Goal: Navigation & Orientation: Find specific page/section

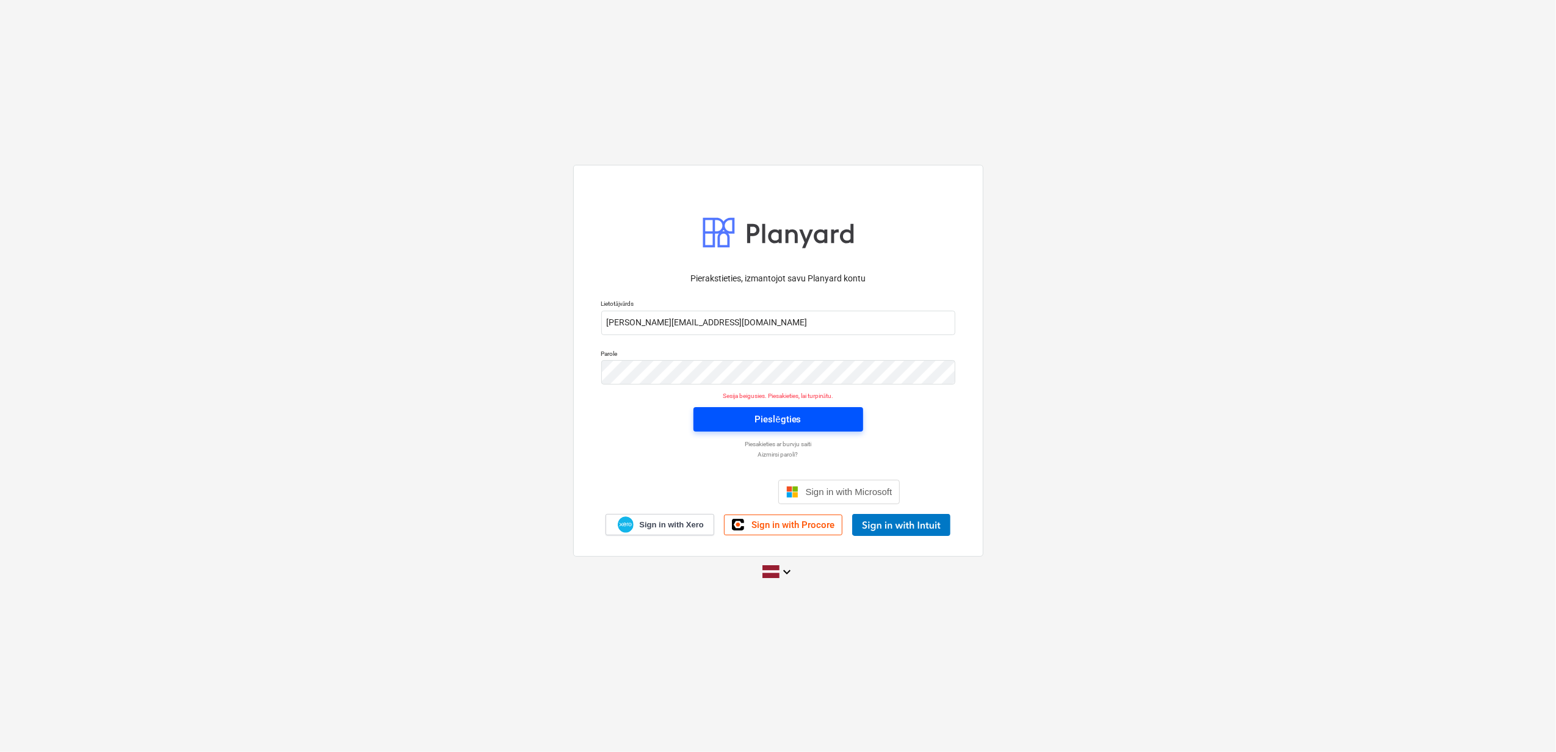
drag, startPoint x: 0, startPoint y: 0, endPoint x: 742, endPoint y: 416, distance: 850.8
click at [742, 416] on span "Pieslēgties" at bounding box center [778, 419] width 140 height 16
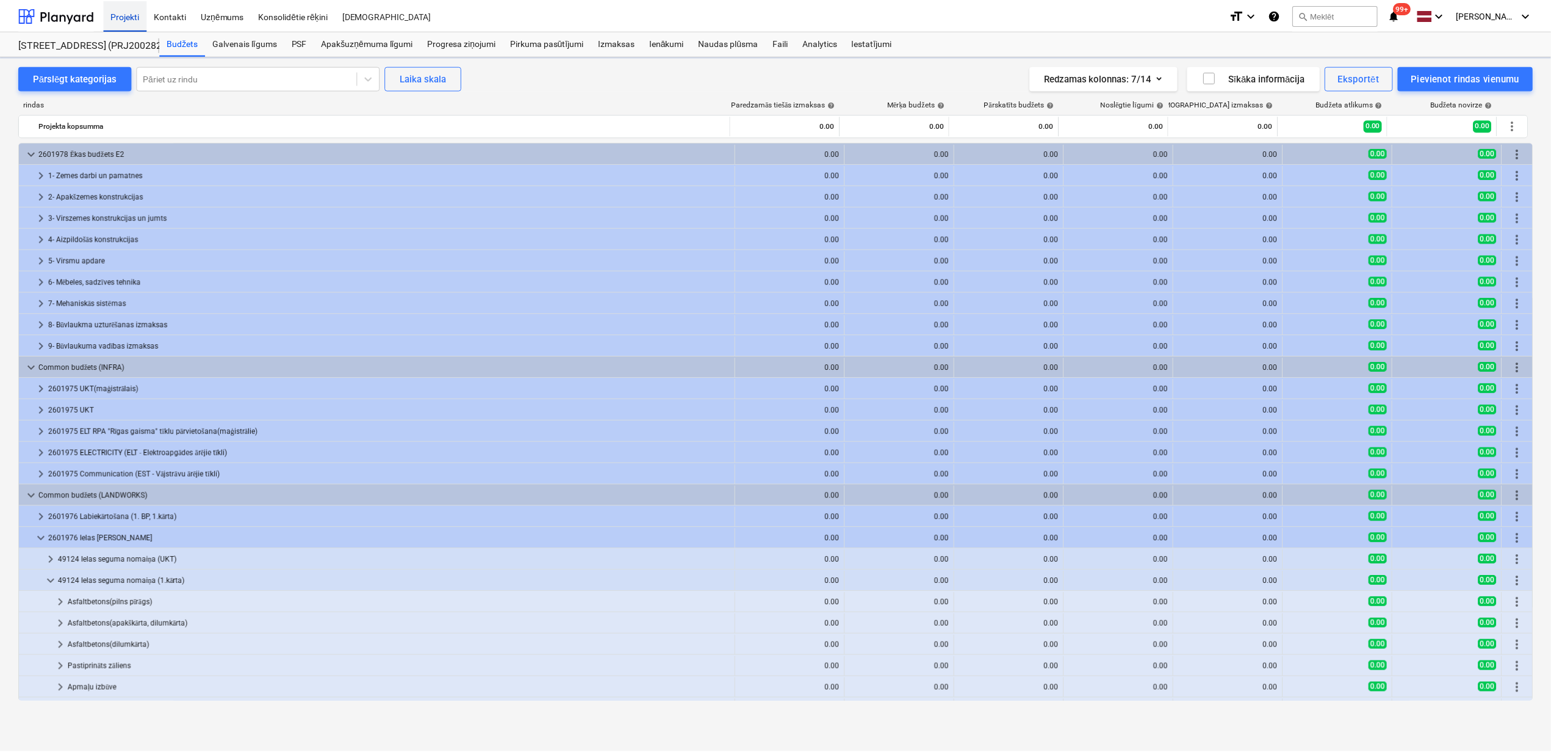
scroll to position [231, 0]
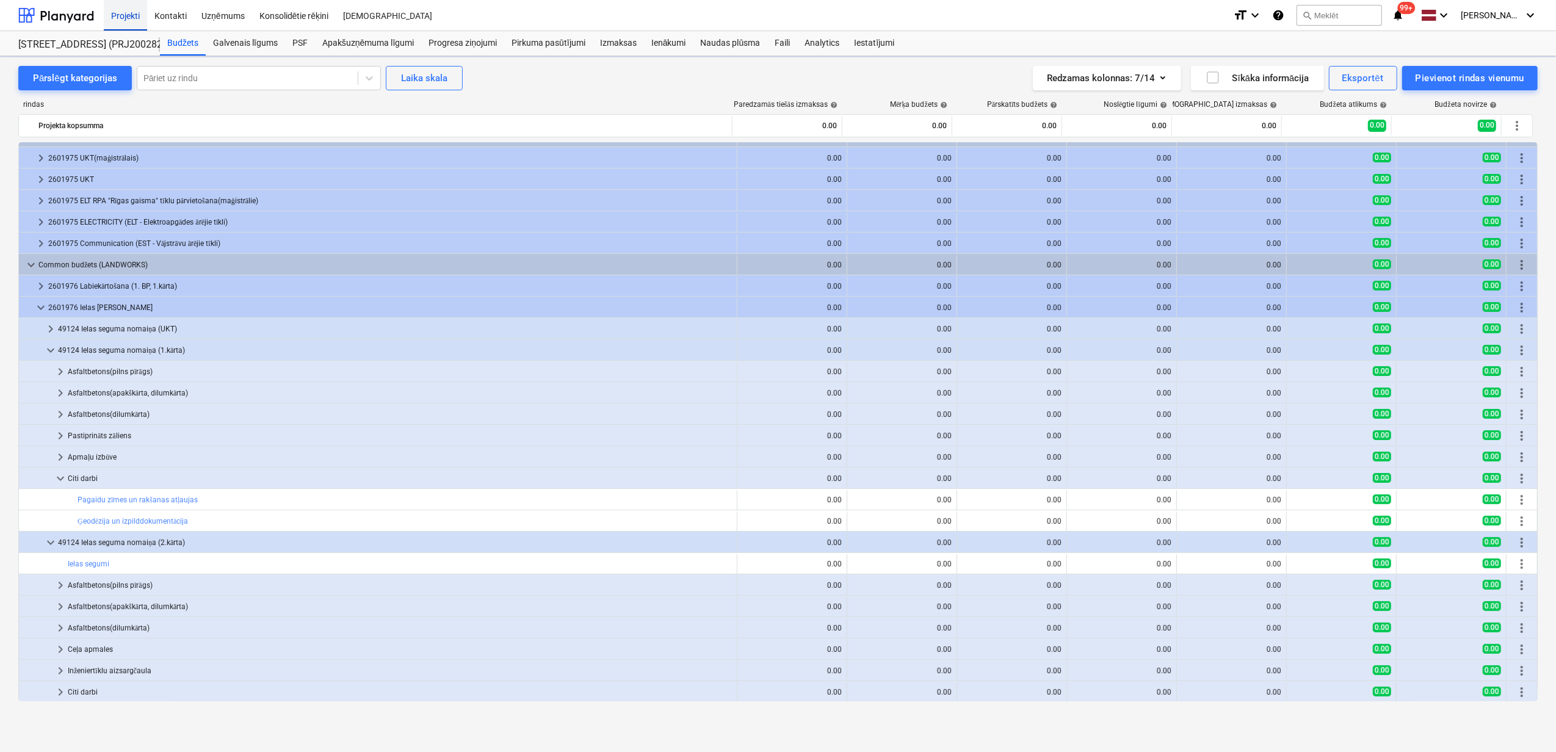
click at [120, 9] on div "Projekti" at bounding box center [125, 14] width 43 height 31
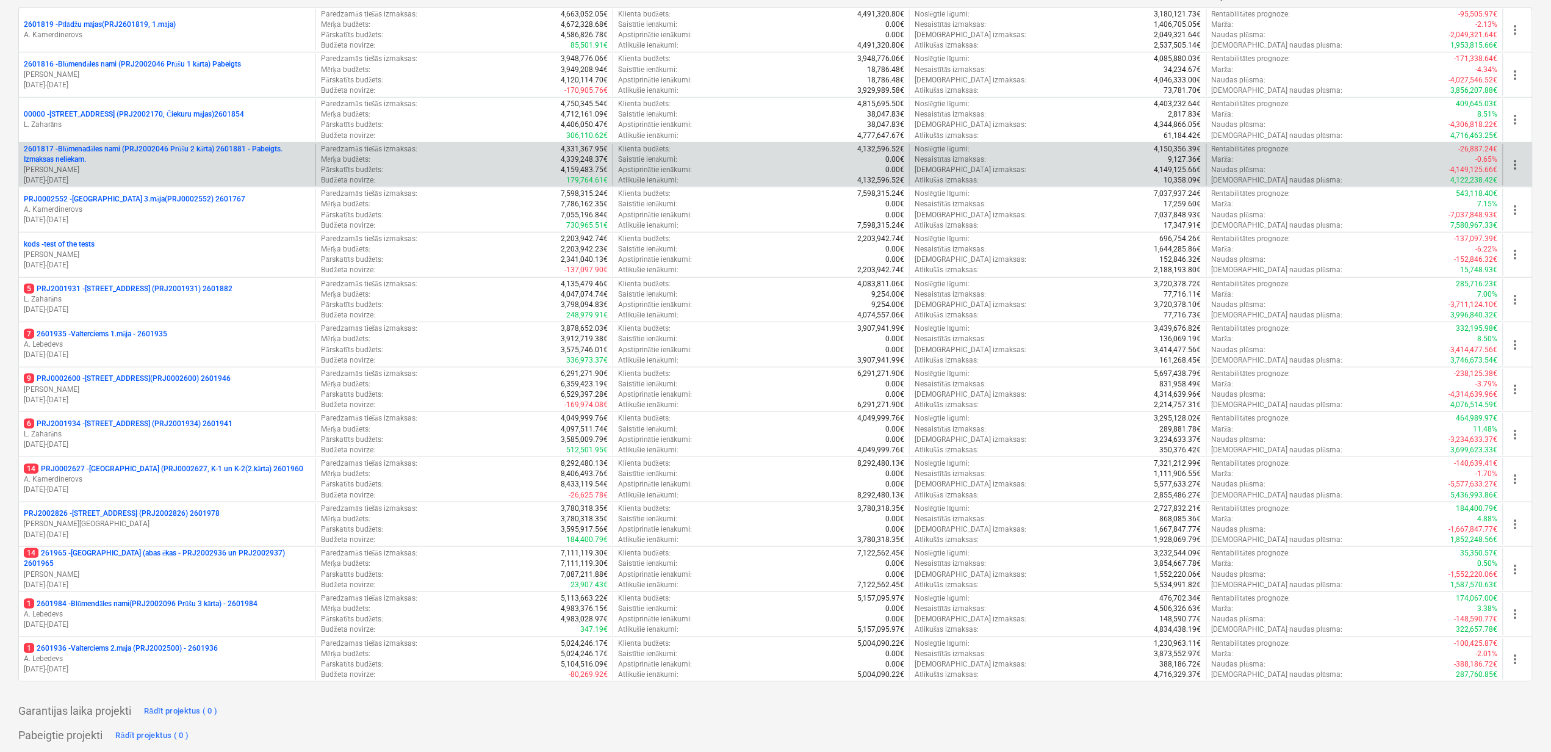
scroll to position [372, 0]
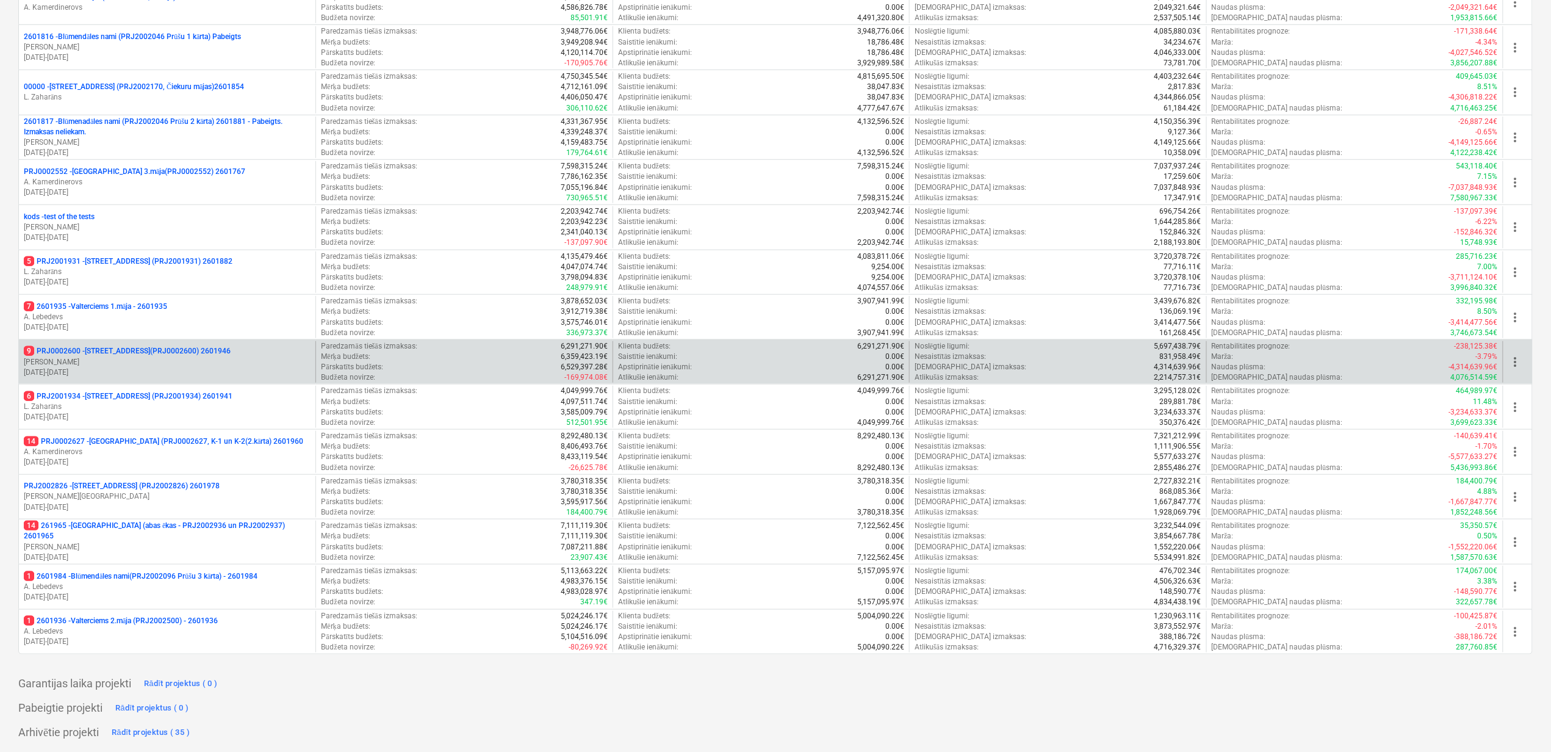
click at [123, 349] on p "9 PRJ0002600 - [STREET_ADDRESS](PRJ0002600) 2601946" at bounding box center [127, 351] width 207 height 10
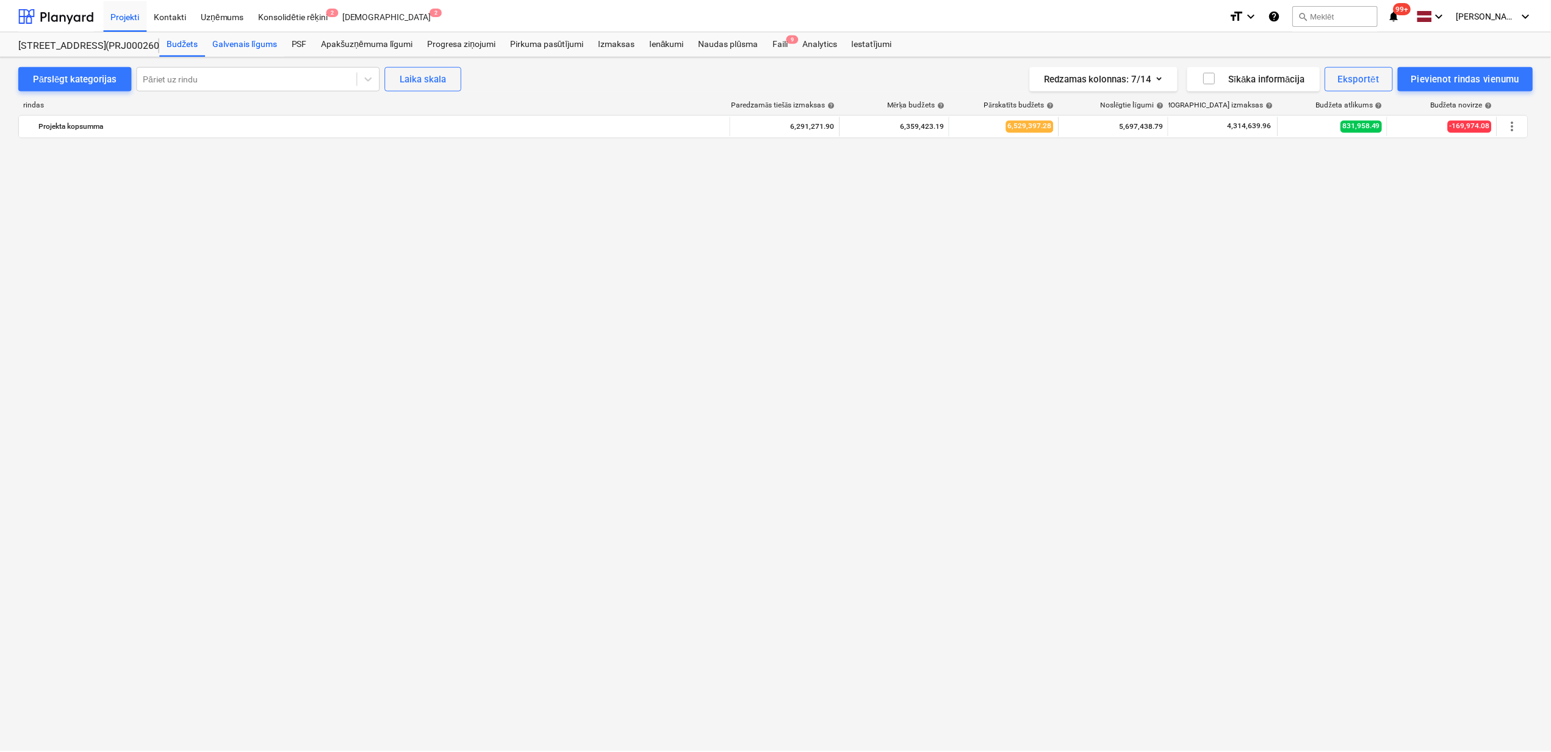
scroll to position [10451, 0]
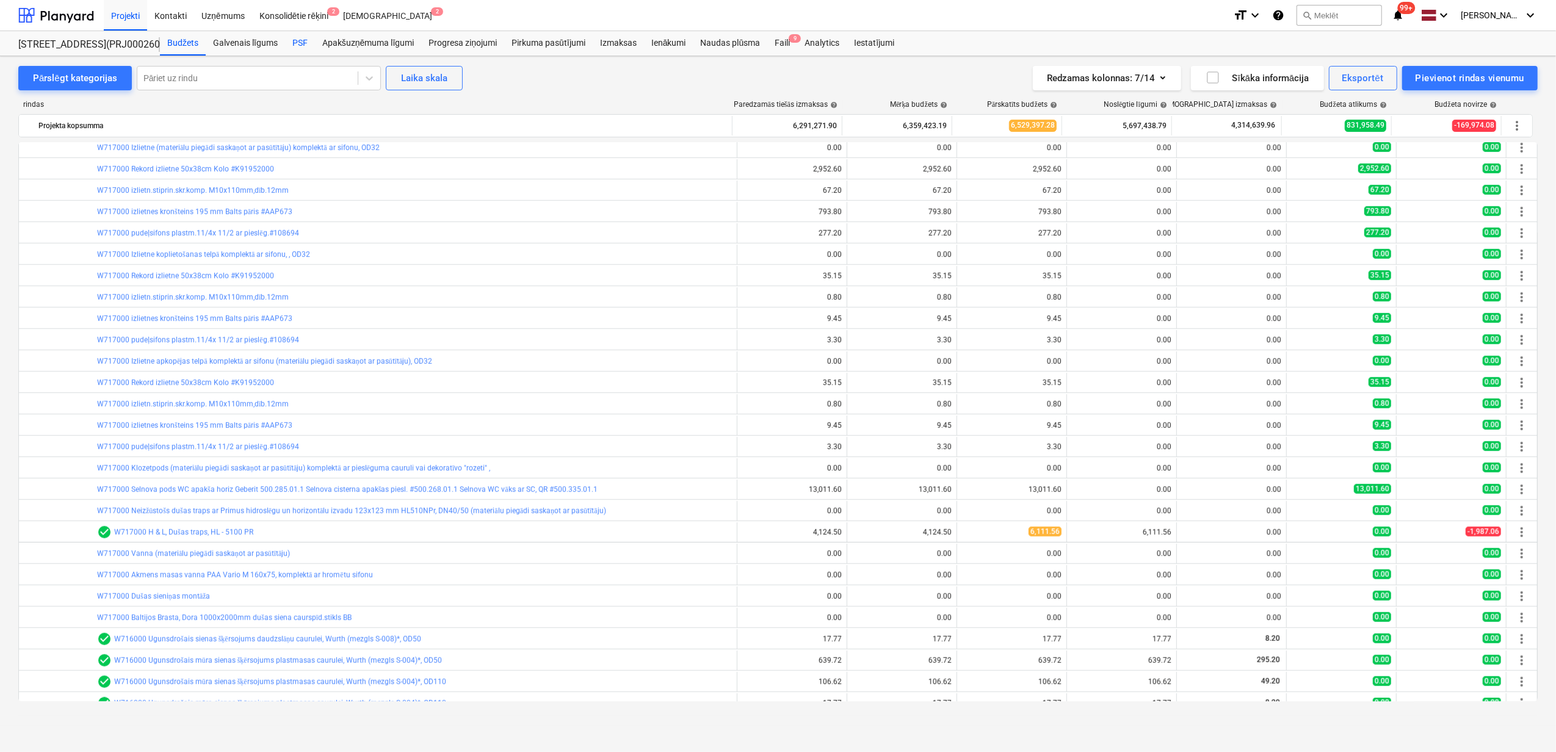
click at [305, 47] on div "PSF" at bounding box center [300, 43] width 30 height 24
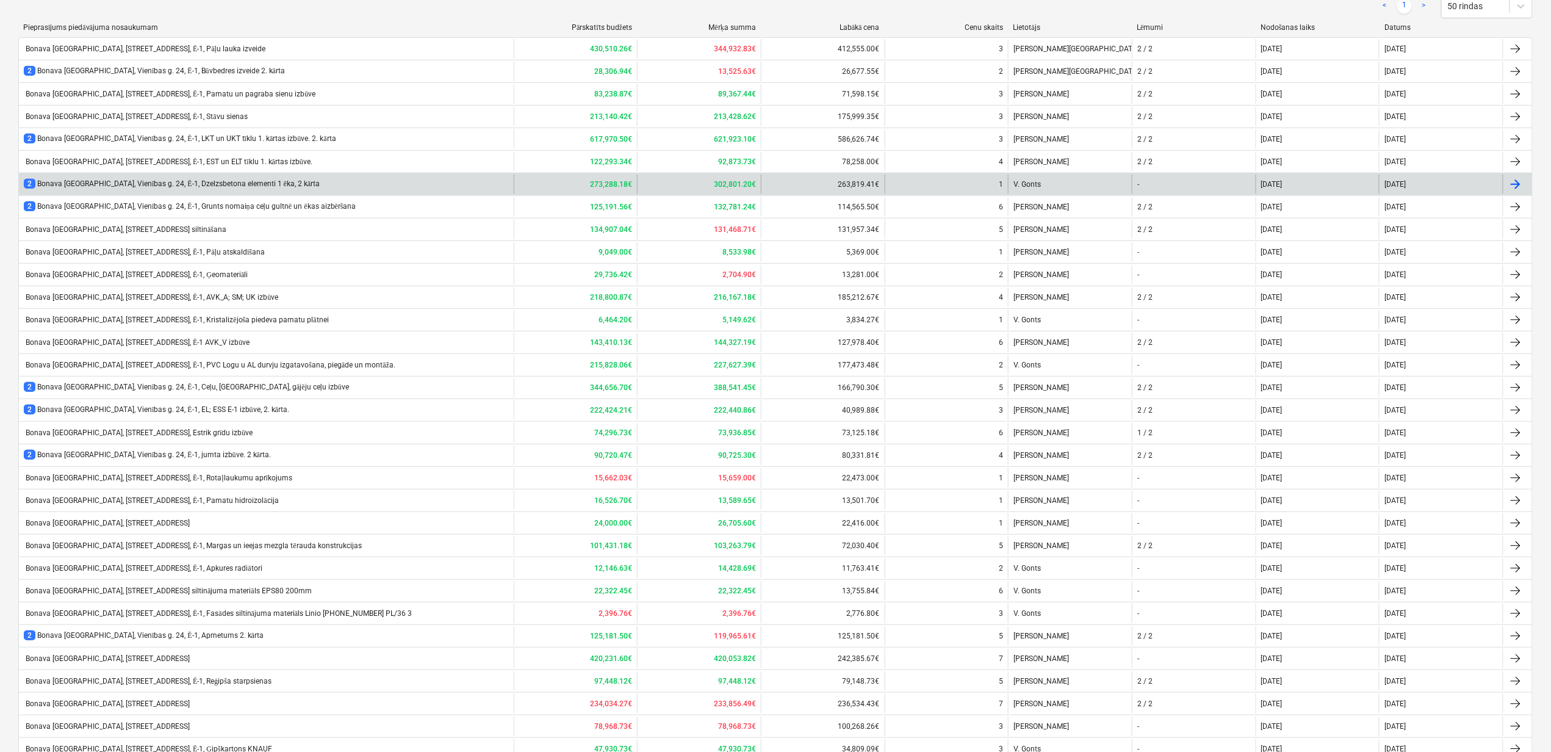
scroll to position [472, 0]
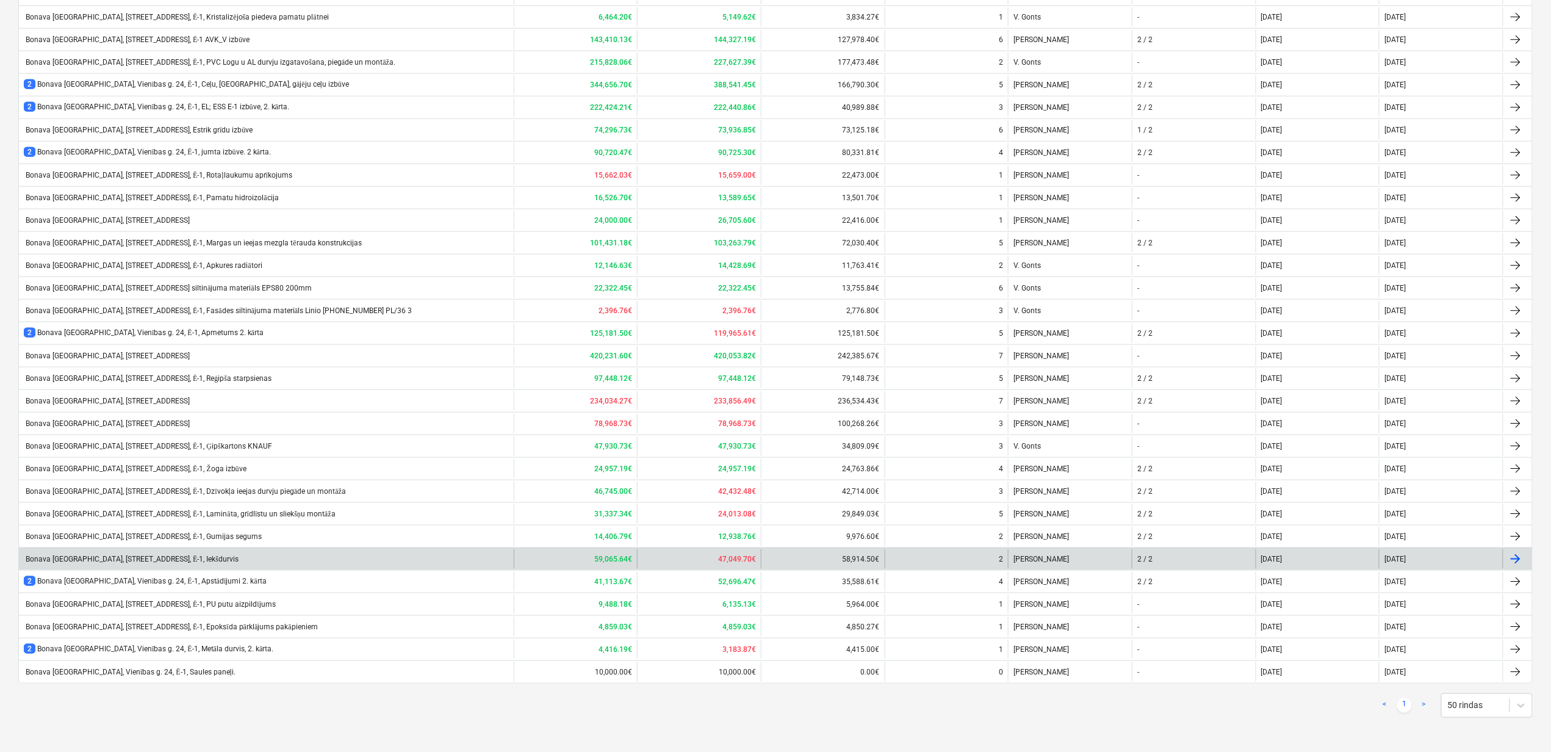
click at [162, 555] on div "Bonava [GEOGRAPHIC_DATA], [STREET_ADDRESS], Ē-1, Iekšdurvis" at bounding box center [131, 559] width 215 height 9
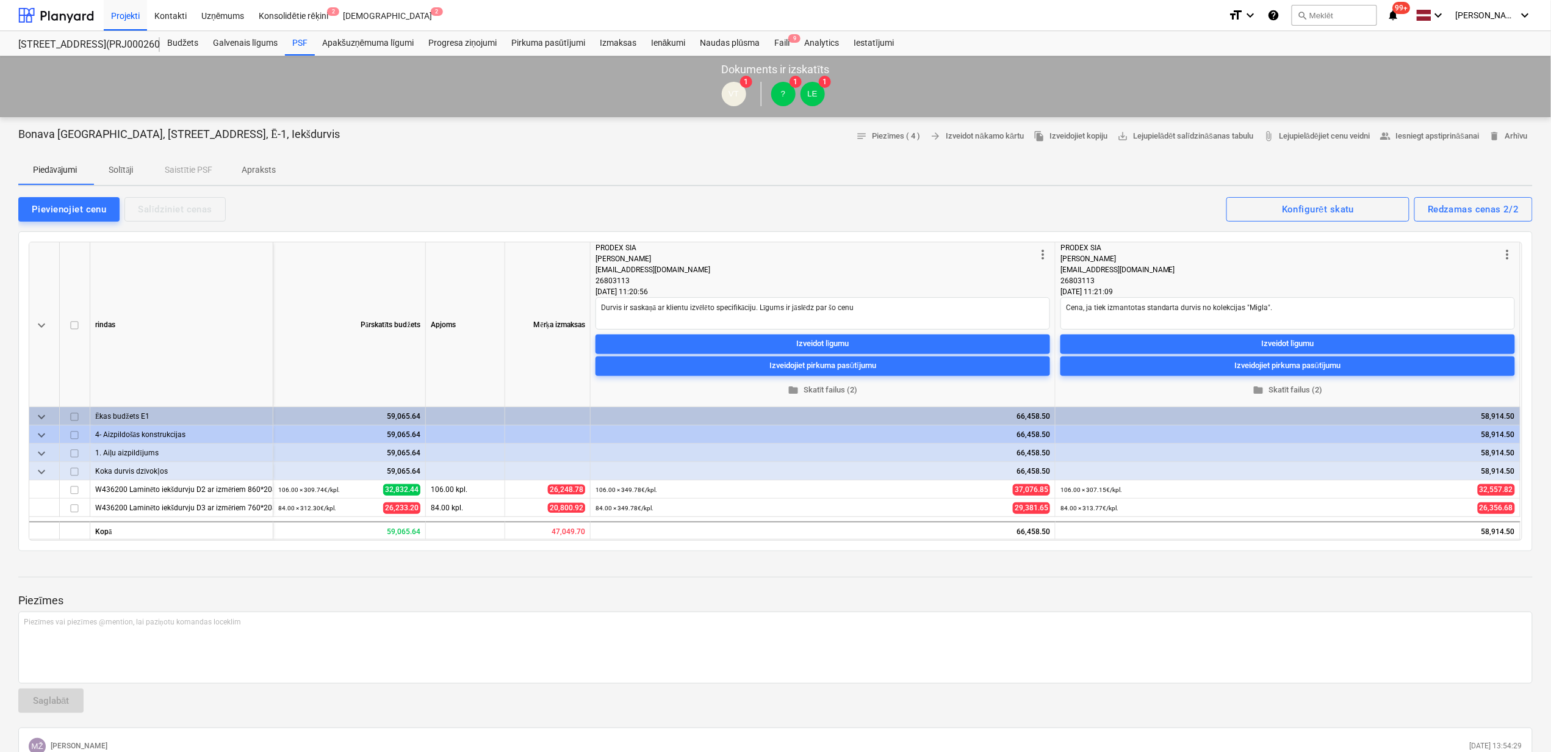
click at [266, 175] on p "Apraksts" at bounding box center [259, 170] width 34 height 13
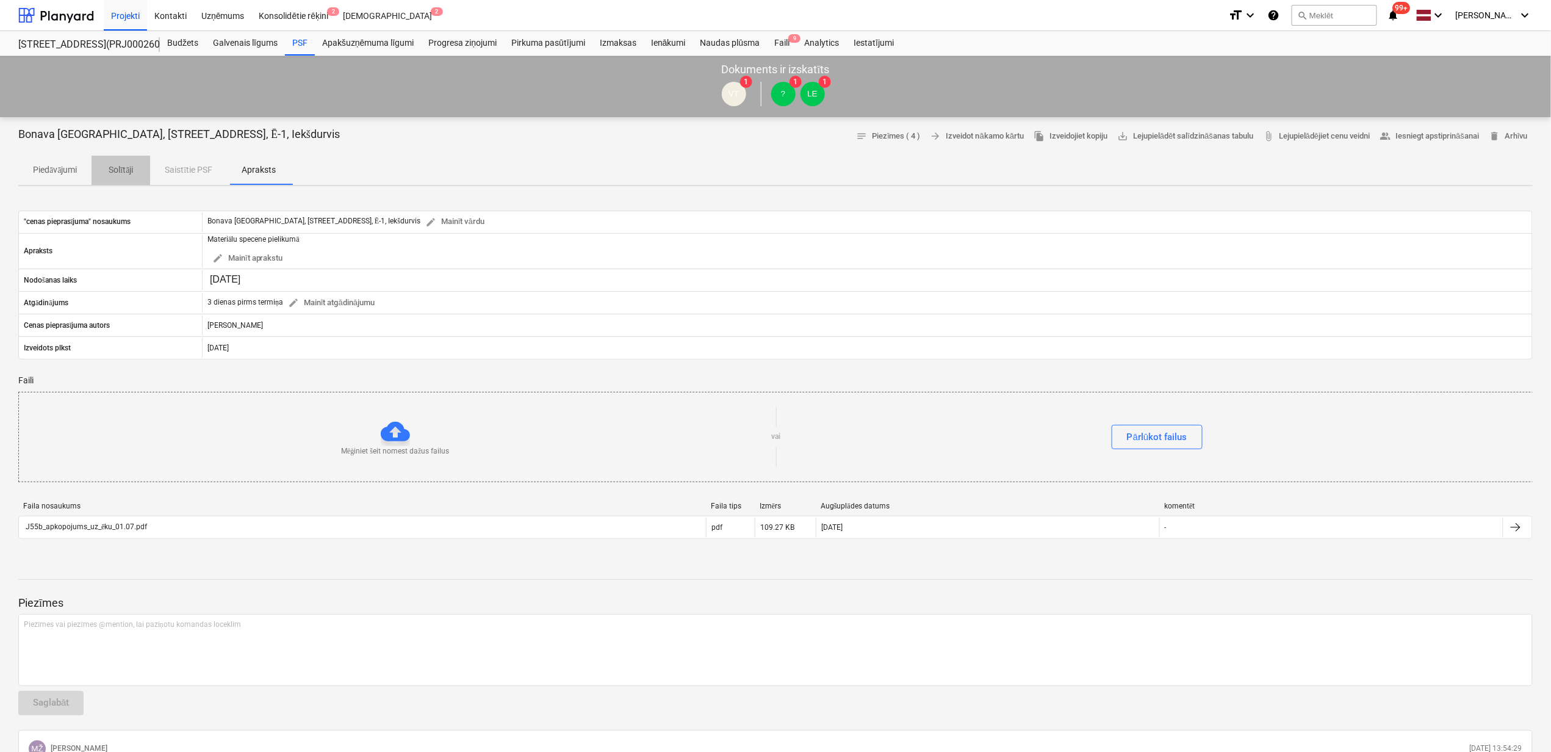
click at [123, 168] on p "Solītāji" at bounding box center [120, 170] width 29 height 13
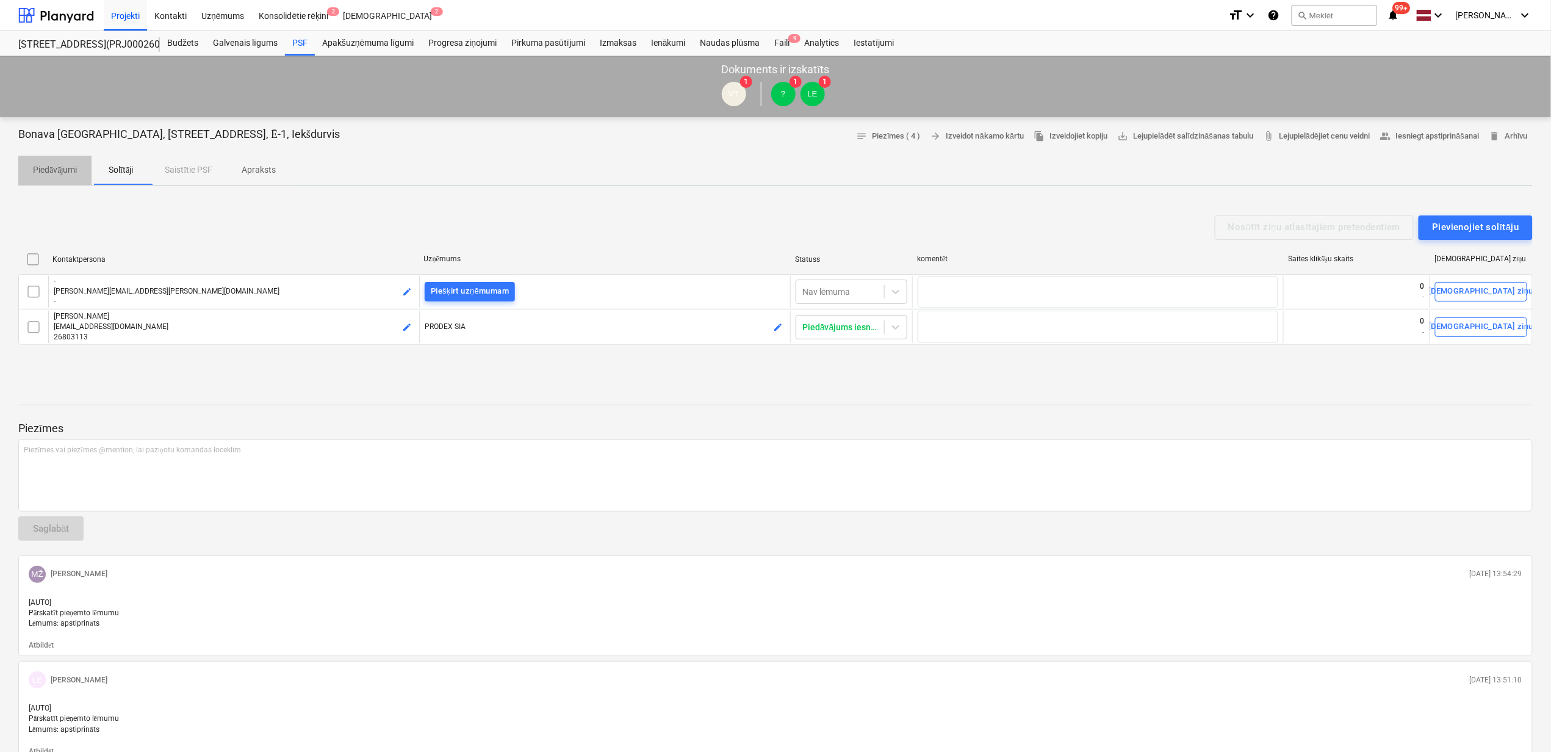
click at [65, 169] on p "Piedāvājumi" at bounding box center [55, 170] width 44 height 13
type textarea "x"
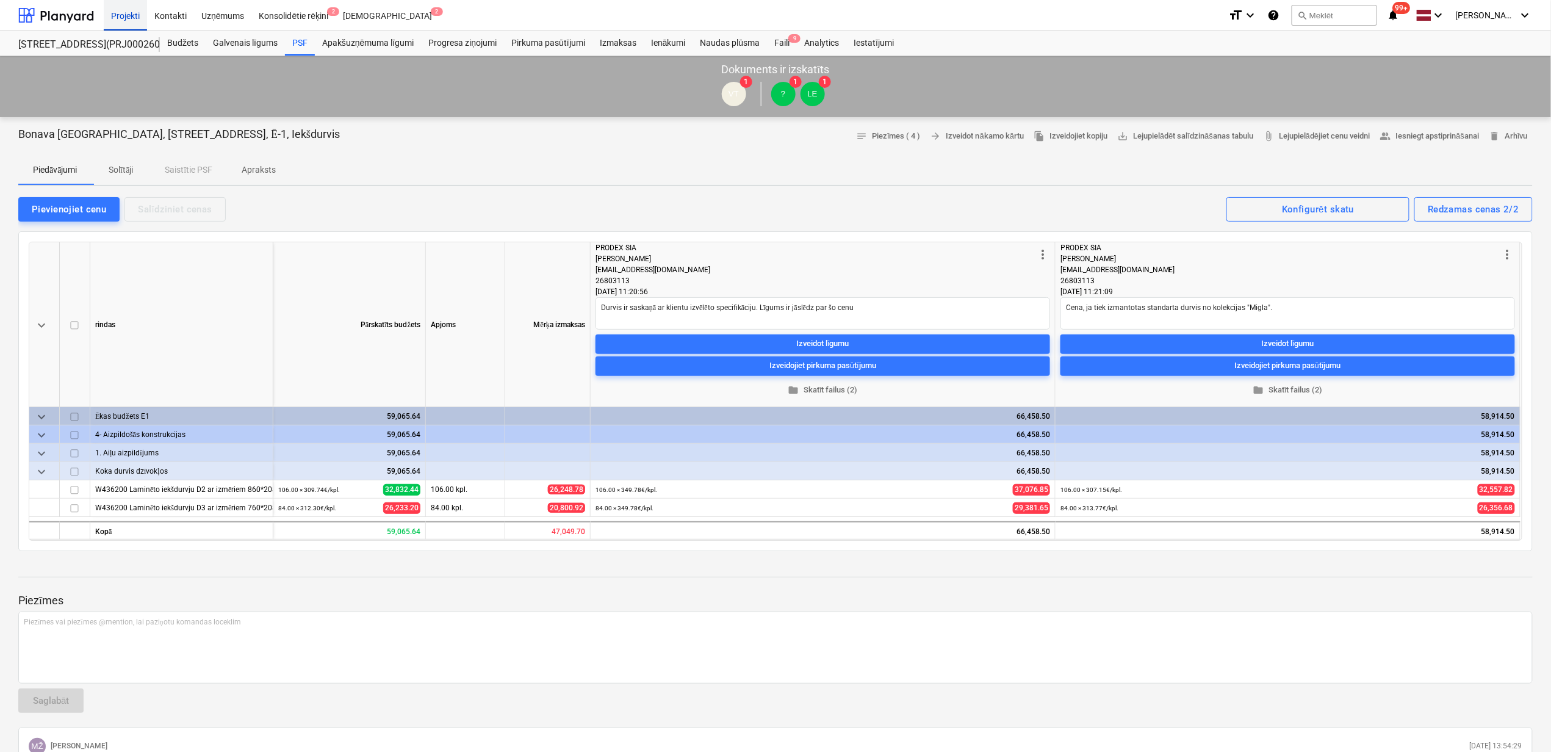
click at [127, 13] on div "Projekti" at bounding box center [125, 14] width 43 height 31
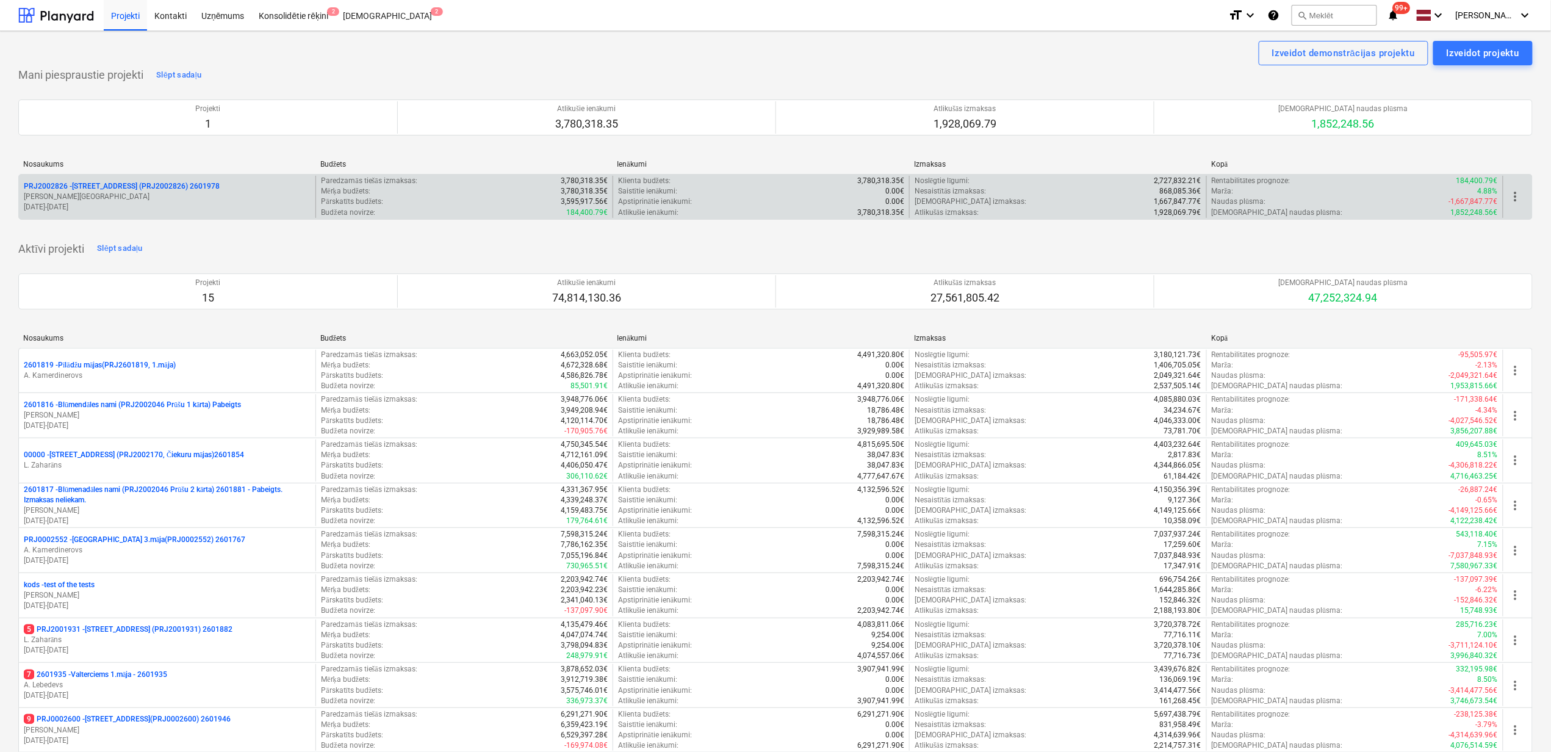
click at [126, 184] on p "PRJ2002826 - [STREET_ADDRESS] (PRJ2002826) 2601978" at bounding box center [122, 186] width 196 height 10
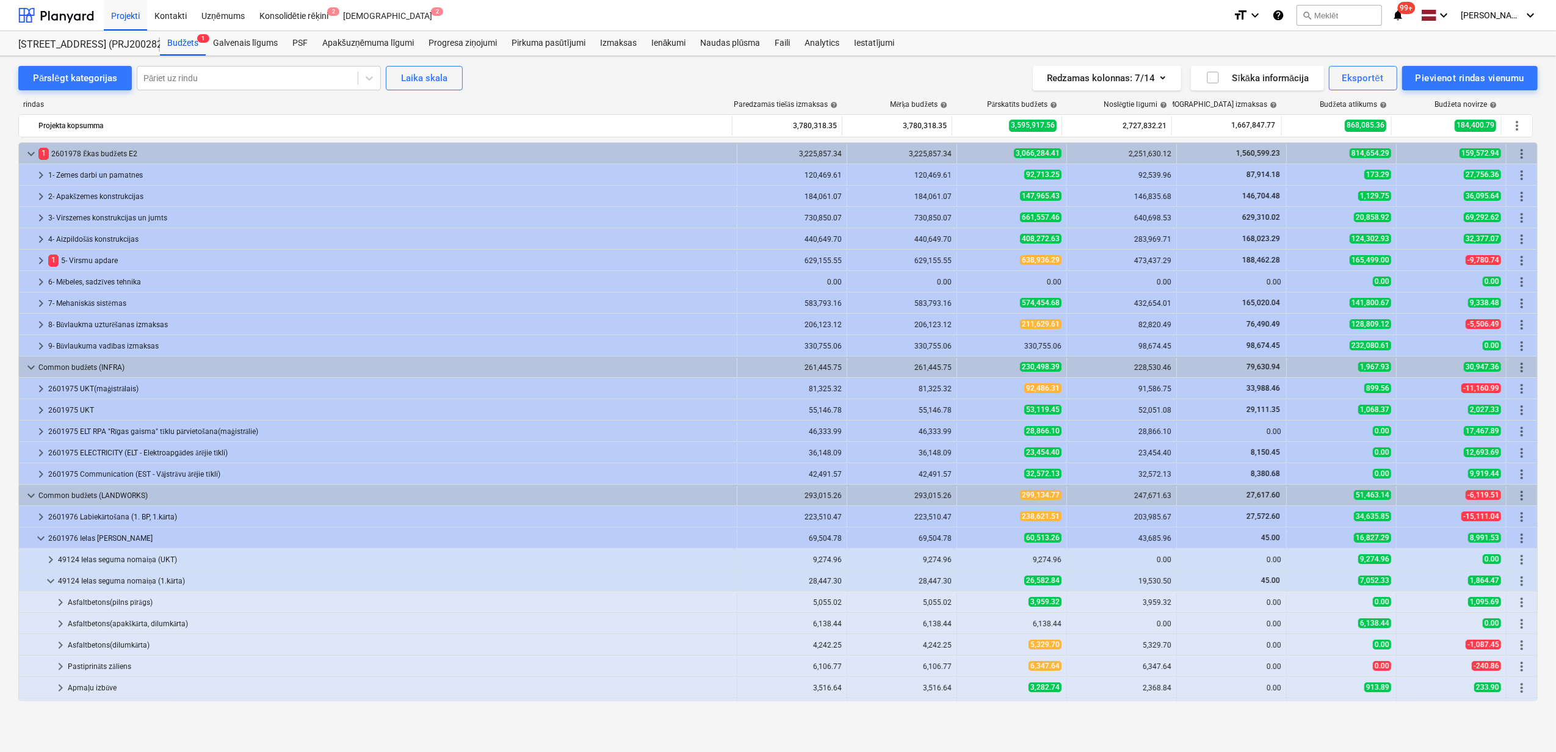
scroll to position [231, 0]
